Goal: Task Accomplishment & Management: Manage account settings

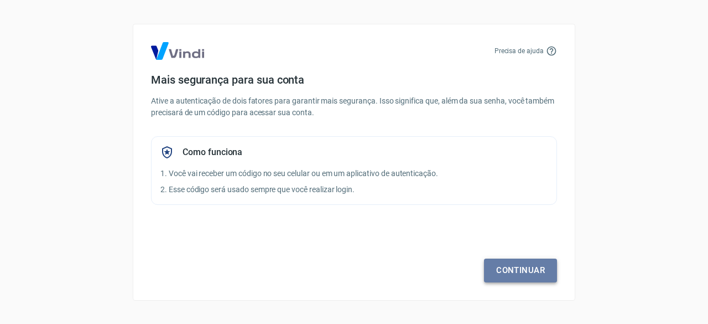
click at [516, 271] on link "Continuar" at bounding box center [520, 269] width 73 height 23
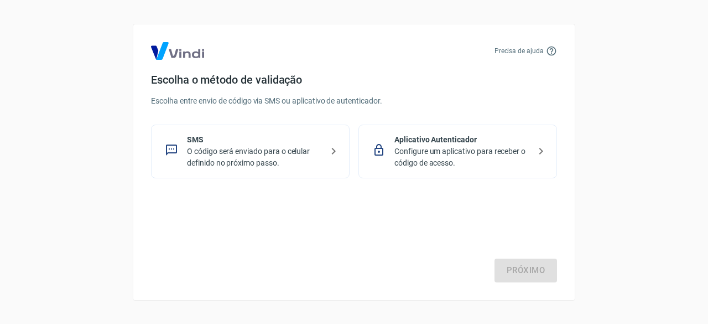
click at [238, 151] on p "O código será enviado para o celular definido no próximo passo." at bounding box center [255, 157] width 136 height 23
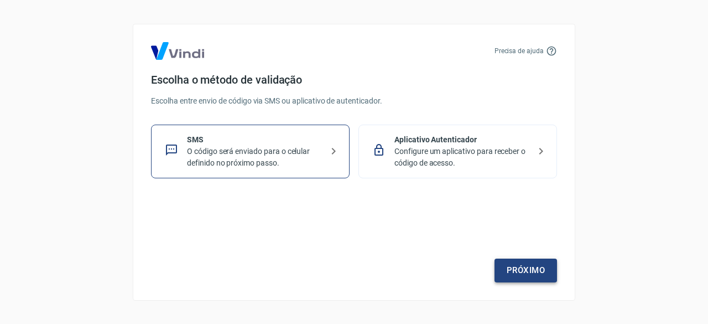
click at [525, 271] on link "Próximo" at bounding box center [526, 269] width 63 height 23
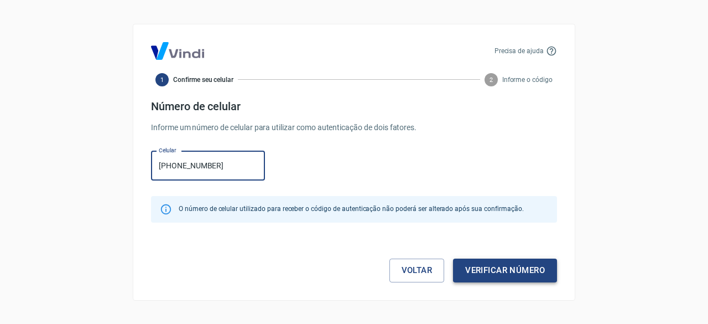
type input "[PHONE_NUMBER]"
click at [512, 271] on button "Verificar número" at bounding box center [505, 269] width 104 height 23
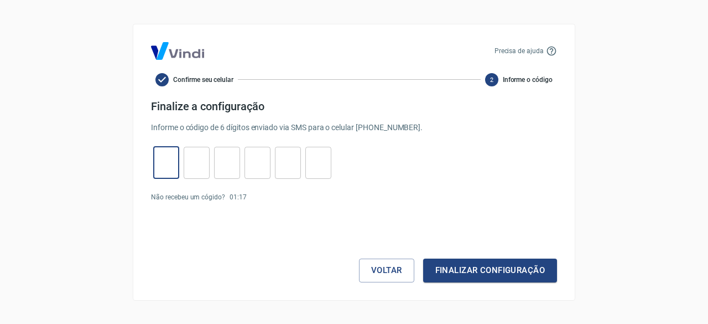
click at [163, 160] on input "tel" at bounding box center [166, 163] width 26 height 24
type input "2"
type input "8"
type input "4"
type input "0"
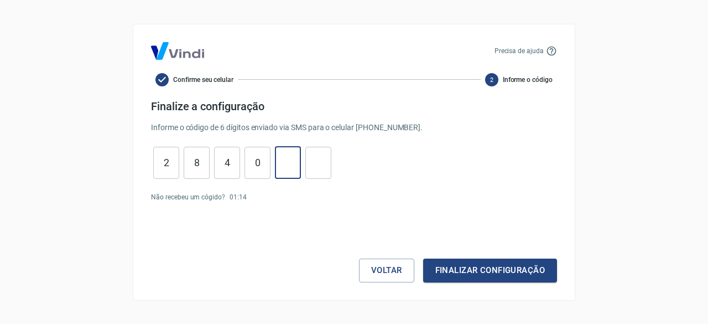
type input "0"
click at [168, 159] on input "2" at bounding box center [166, 163] width 26 height 24
type input "6"
type input "0"
type input "5"
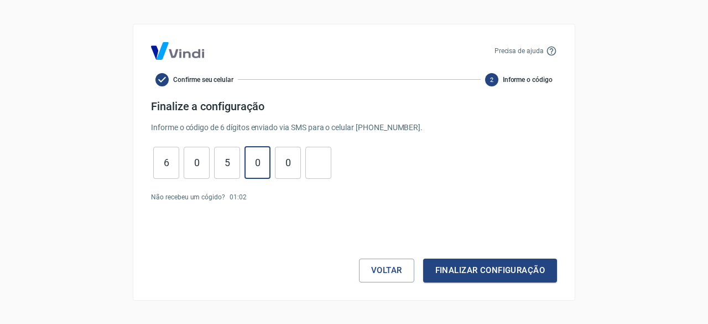
type input "8"
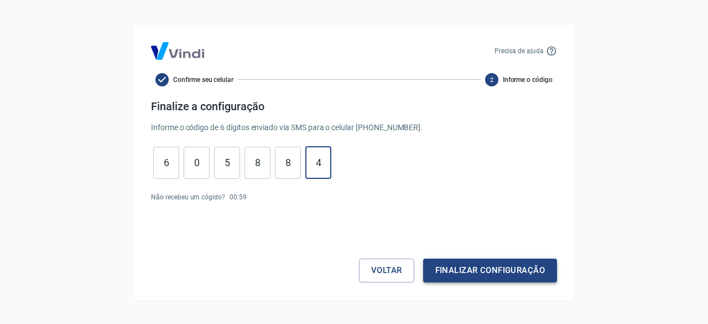
type input "4"
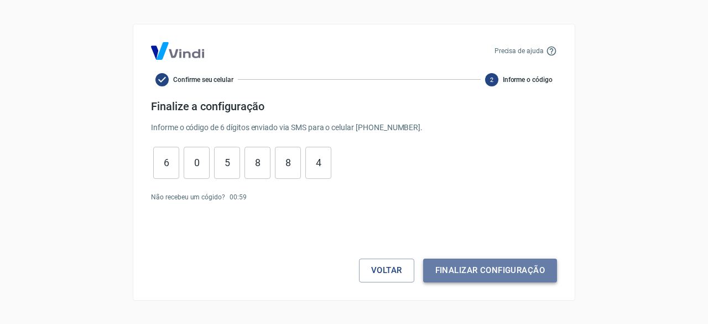
click at [459, 270] on button "Finalizar configuração" at bounding box center [490, 269] width 134 height 23
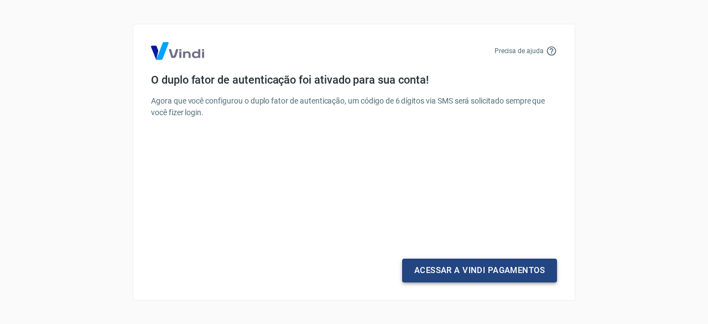
click at [516, 270] on link "Acessar a Vindi Pagamentos" at bounding box center [479, 269] width 155 height 23
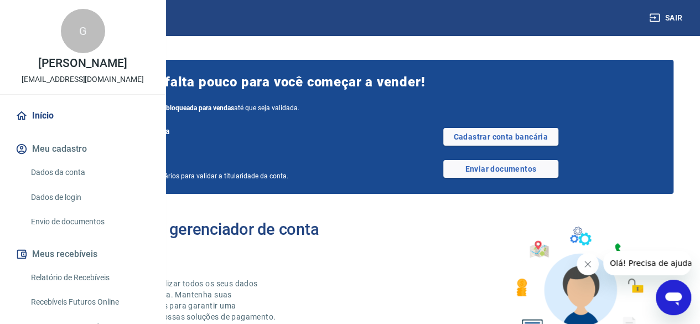
scroll to position [283, 0]
